Goal: Task Accomplishment & Management: Use online tool/utility

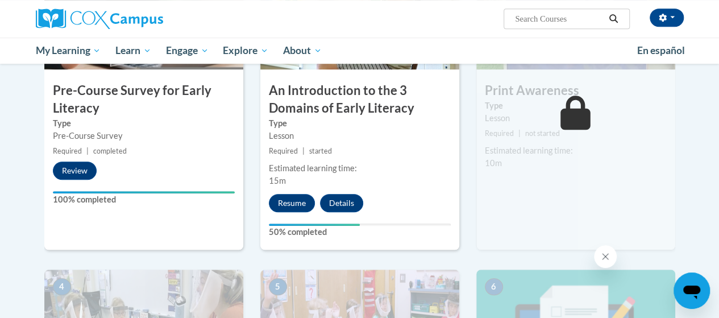
scroll to position [341, 0]
click at [290, 197] on button "Resume" at bounding box center [292, 203] width 46 height 18
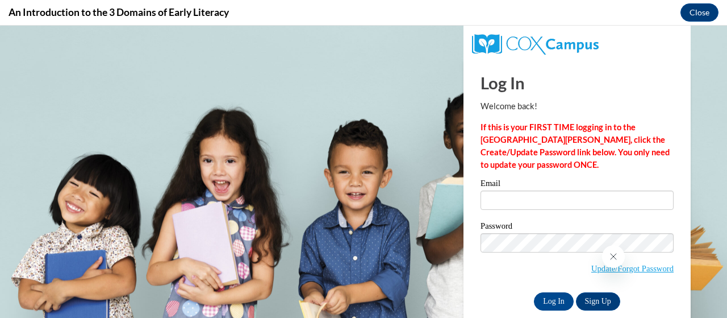
scroll to position [0, 0]
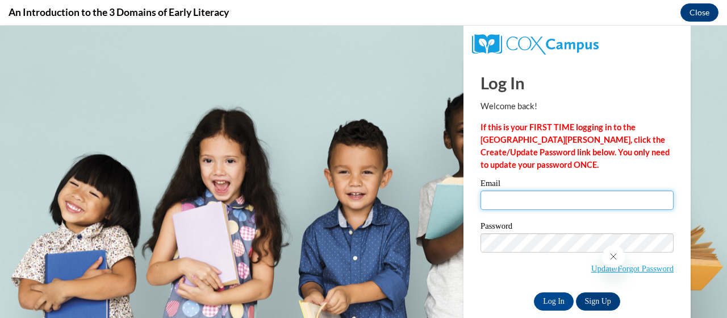
click at [536, 206] on input "Email" at bounding box center [577, 199] width 193 height 19
type input "elliott.jacob.l@muscogee.k12.ga.us"
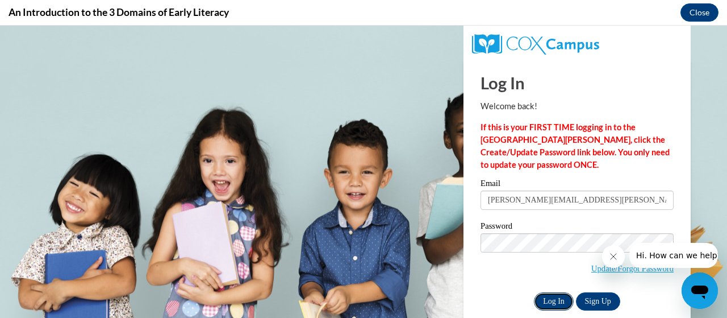
click at [552, 298] on input "Log In" at bounding box center [554, 301] width 40 height 18
click at [542, 299] on input "Log In" at bounding box center [554, 301] width 40 height 18
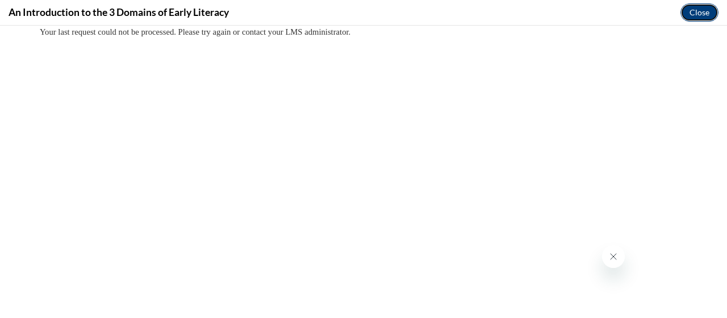
click at [705, 10] on button "Close" at bounding box center [700, 12] width 38 height 18
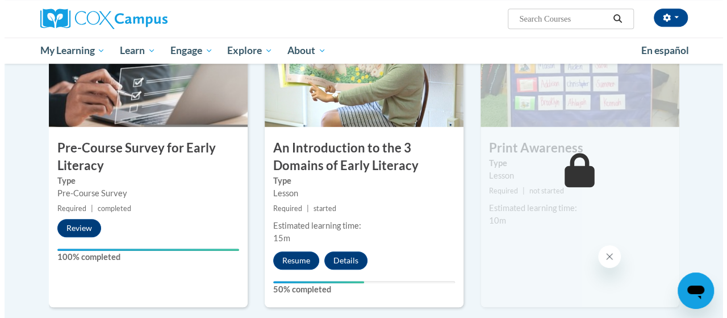
scroll to position [284, 0]
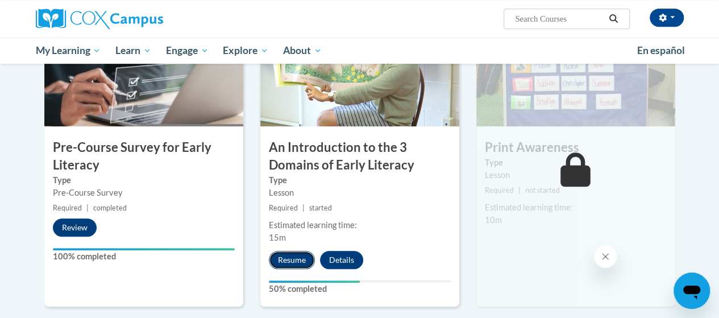
click at [293, 260] on button "Resume" at bounding box center [292, 260] width 46 height 18
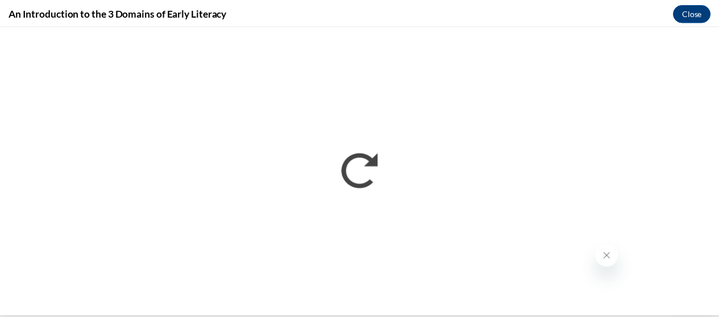
scroll to position [0, 0]
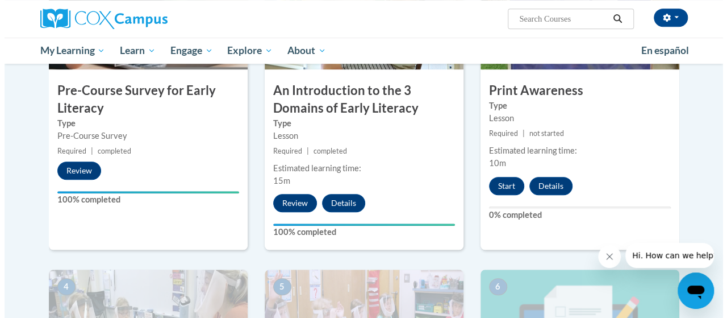
scroll to position [341, 0]
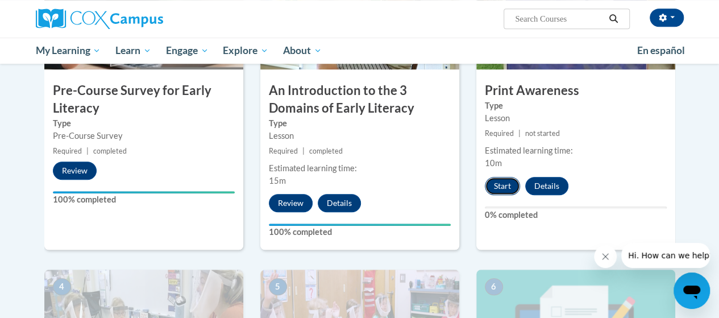
click at [505, 182] on button "Start" at bounding box center [502, 186] width 35 height 18
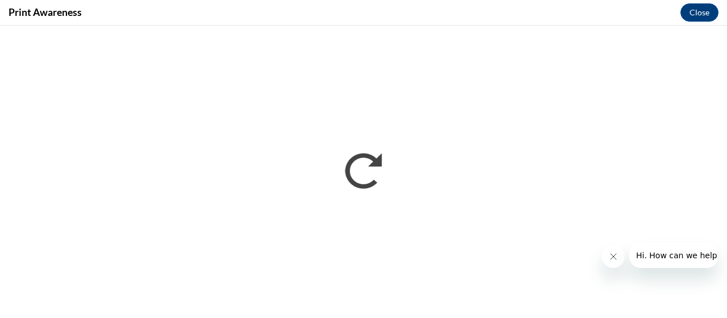
scroll to position [0, 0]
